Goal: Information Seeking & Learning: Understand process/instructions

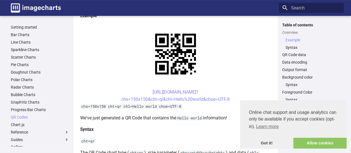
scroll to position [111, 0]
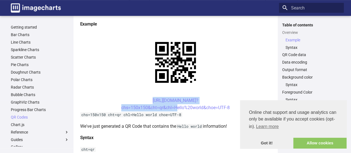
drag, startPoint x: 141, startPoint y: 46, endPoint x: 173, endPoint y: 58, distance: 33.7
copy link "[URL][DOMAIN_NAME]? chs=150x150&cht=qr&chl="
click at [46, 57] on link "Scatter Charts" at bounding box center [40, 57] width 58 height 5
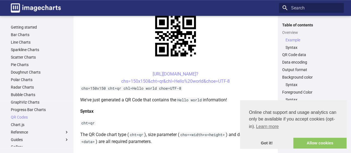
scroll to position [139, 0]
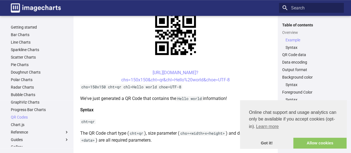
drag, startPoint x: 143, startPoint y: 110, endPoint x: 159, endPoint y: 121, distance: 19.2
copy link "https://image-charts.com/chart? chs=200x200&cht=qr&chl="
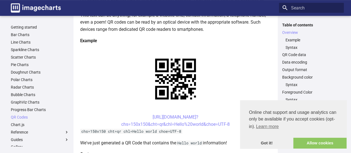
scroll to position [83, 0]
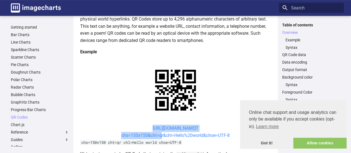
drag, startPoint x: 143, startPoint y: 74, endPoint x: 159, endPoint y: 83, distance: 18.2
click at [159, 125] on center "https://image-charts.com/chart? chs=150x150&cht=qr&chl=Hello%20world&choe=UTF-8" at bounding box center [175, 132] width 191 height 14
copy link "[URL][DOMAIN_NAME]? chs=150x150&cht=qr&chl="
